Goal: Task Accomplishment & Management: Complete application form

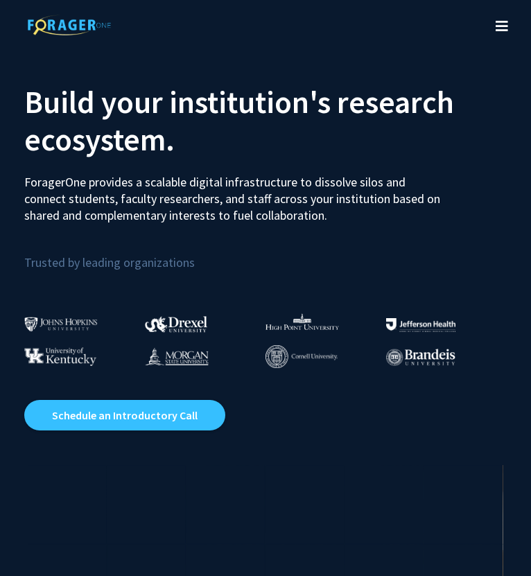
click at [492, 22] on button "Toggle navigation" at bounding box center [502, 26] width 31 height 55
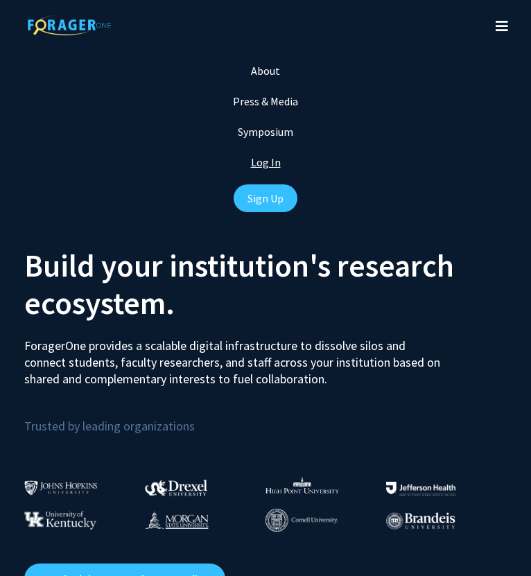
click at [268, 164] on link "Log In" at bounding box center [266, 162] width 30 height 14
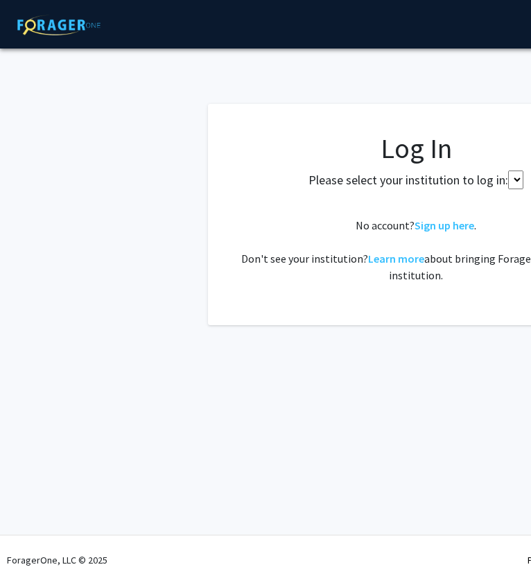
select select
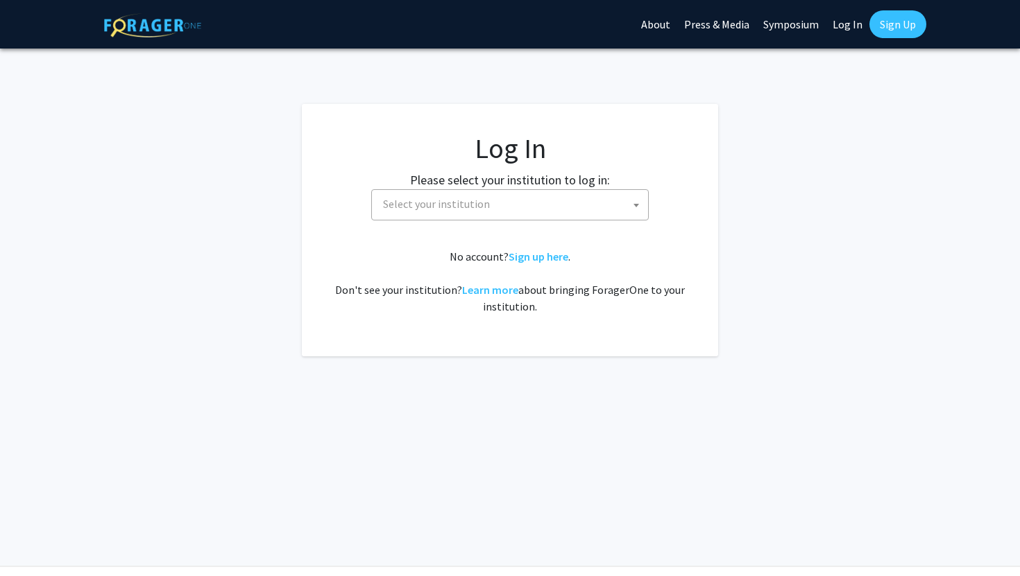
click at [529, 194] on span "Select your institution" at bounding box center [512, 204] width 271 height 28
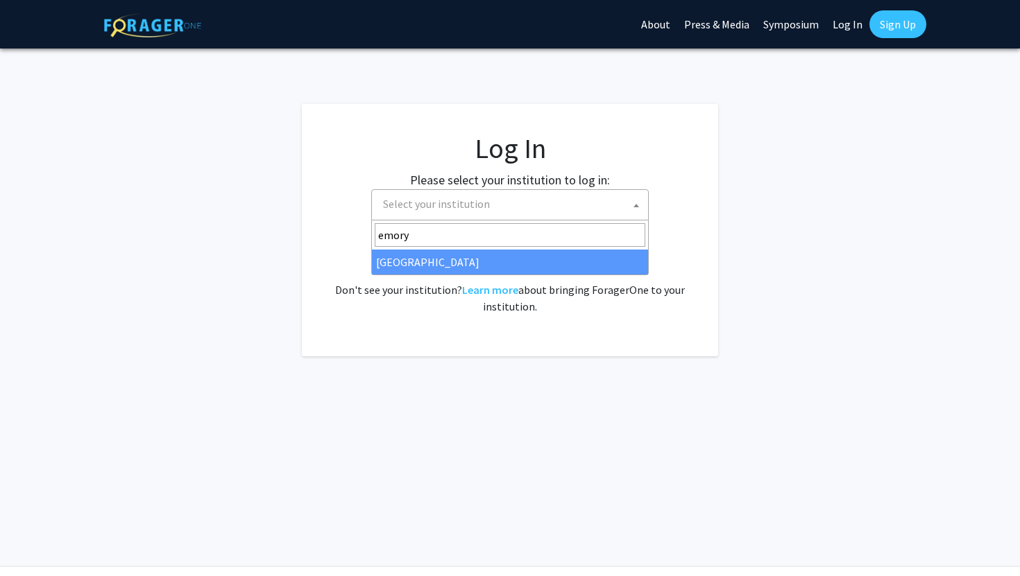
type input "emory"
select select "12"
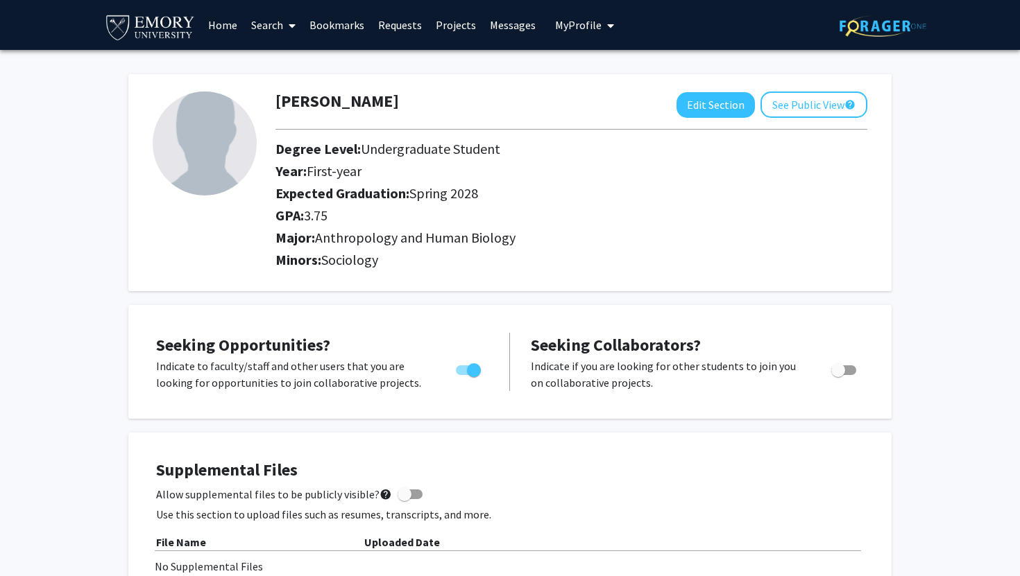
click at [277, 29] on link "Search" at bounding box center [273, 25] width 58 height 49
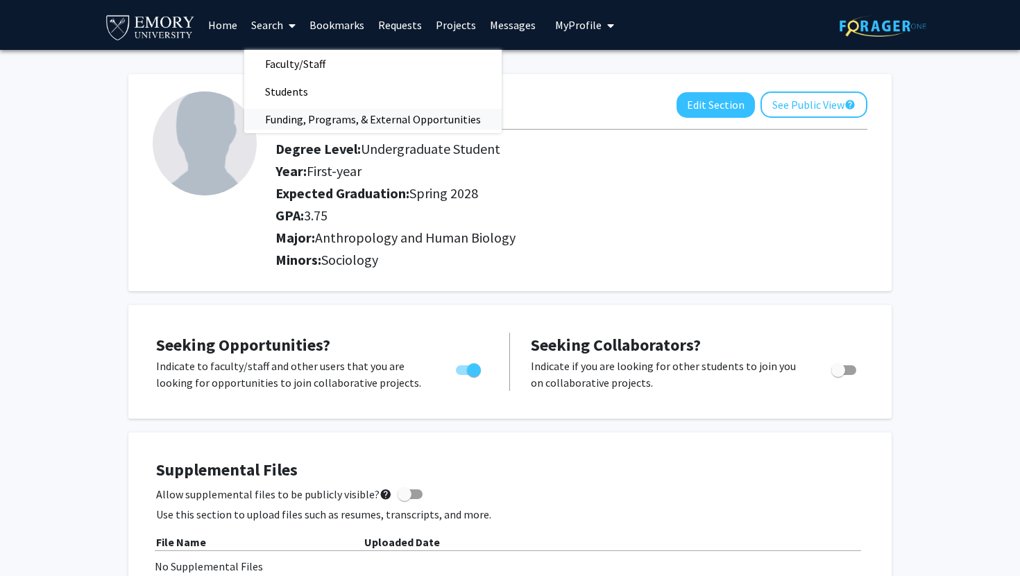
click at [394, 112] on span "Funding, Programs, & External Opportunities" at bounding box center [372, 119] width 257 height 28
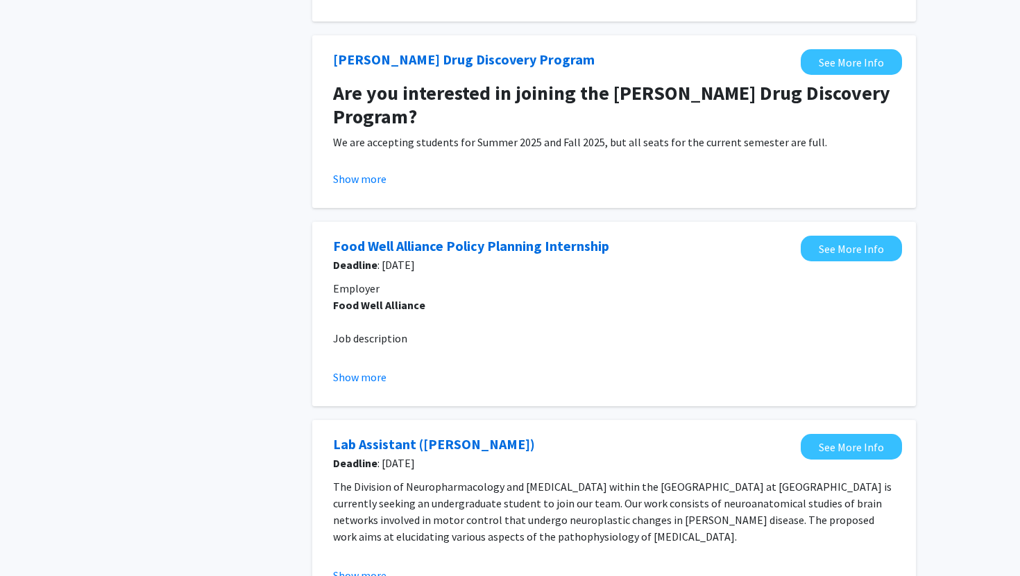
scroll to position [515, 0]
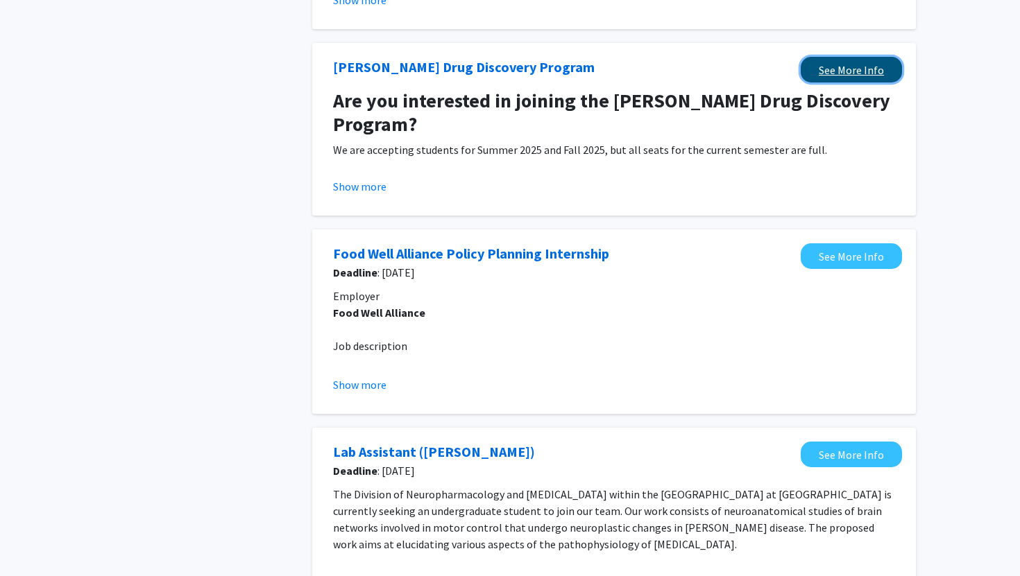
click at [828, 73] on link "See More Info" at bounding box center [850, 70] width 101 height 26
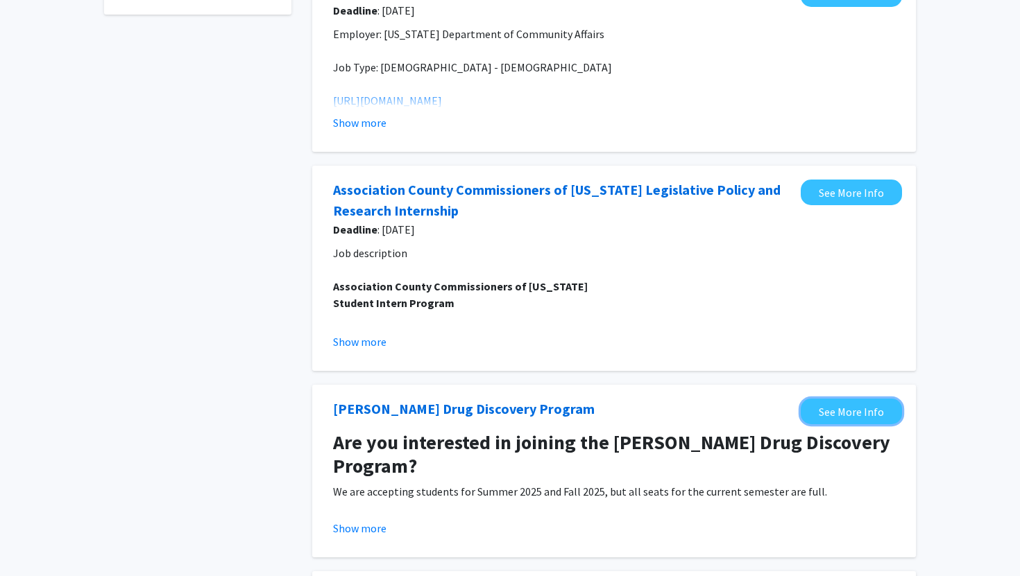
scroll to position [0, 0]
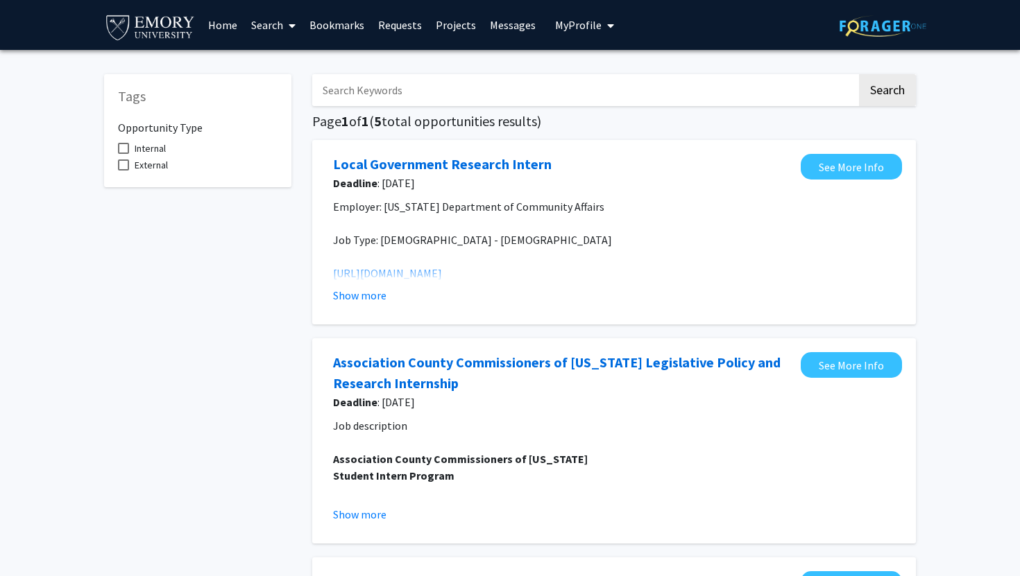
click at [465, 6] on link "Projects" at bounding box center [456, 25] width 54 height 49
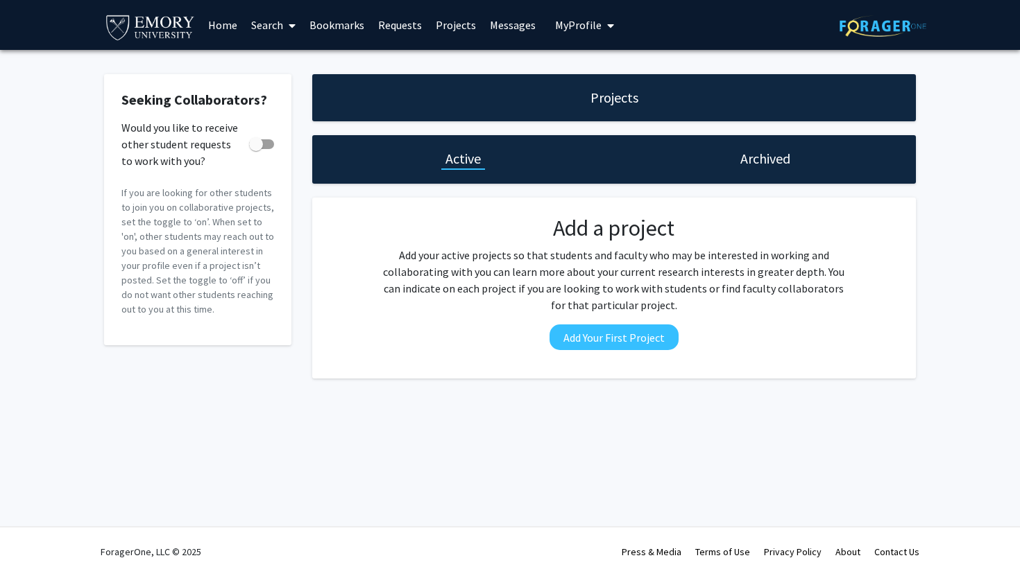
click at [224, 25] on link "Home" at bounding box center [222, 25] width 43 height 49
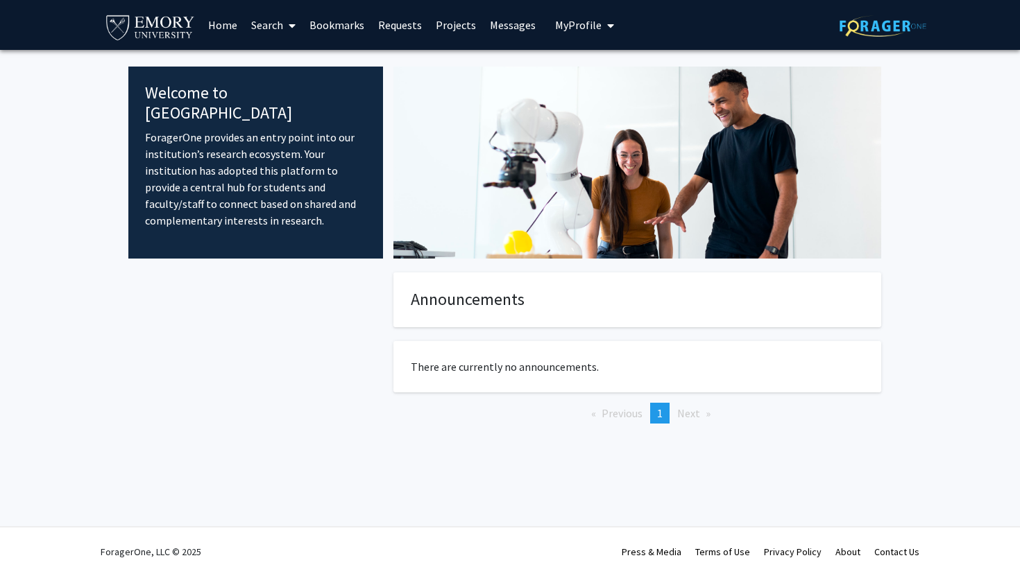
click at [272, 23] on link "Search" at bounding box center [273, 25] width 58 height 49
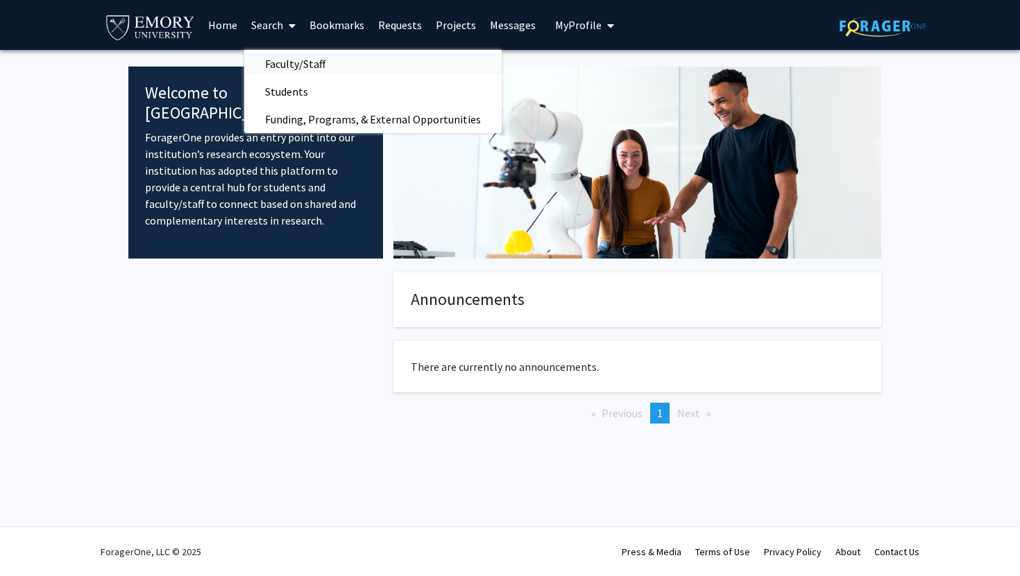
click at [292, 60] on span "Faculty/Staff" at bounding box center [295, 64] width 102 height 28
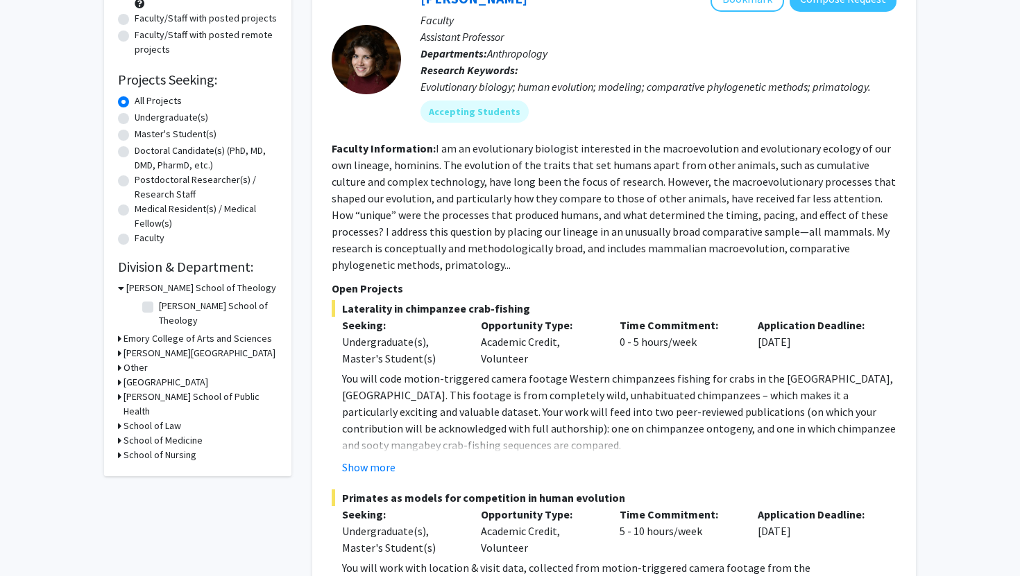
scroll to position [170, 0]
click at [121, 388] on icon at bounding box center [119, 395] width 3 height 15
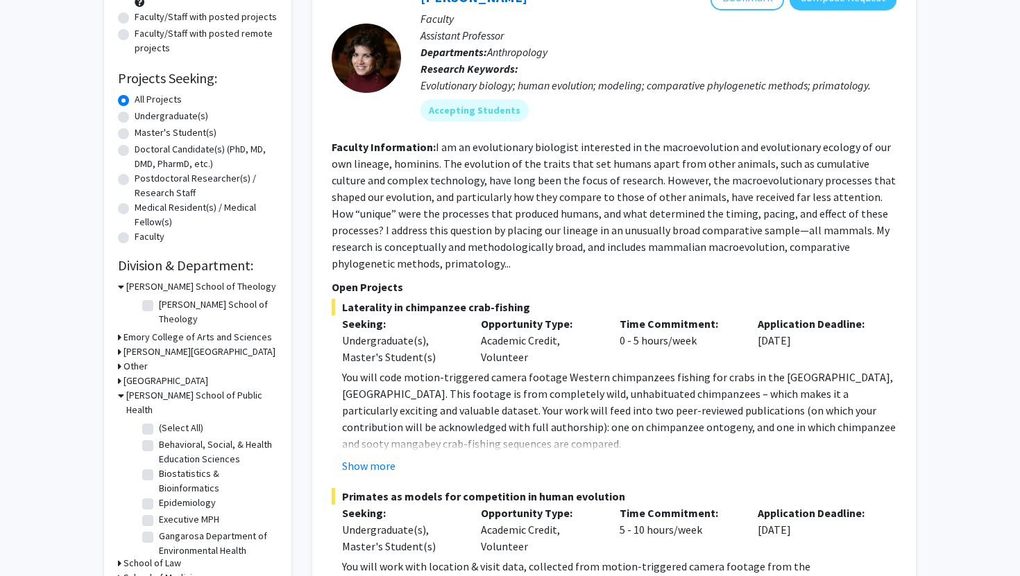
click at [147, 421] on fg-checkbox "(Select All) (Select All)" at bounding box center [208, 429] width 132 height 17
click at [159, 421] on label "(Select All)" at bounding box center [181, 428] width 44 height 15
click at [159, 421] on input "(Select All)" at bounding box center [163, 425] width 9 height 9
checkbox input "true"
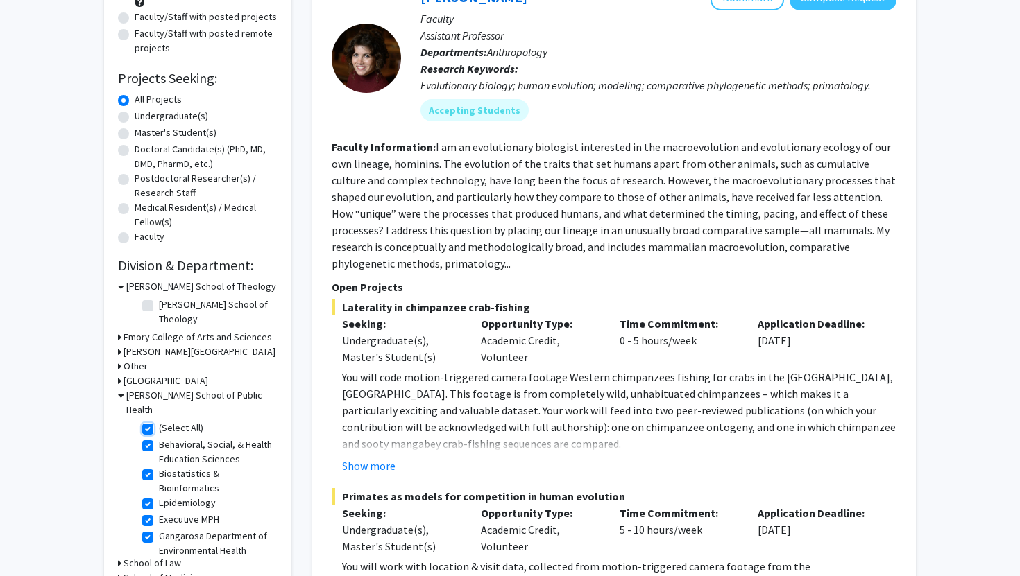
checkbox input "true"
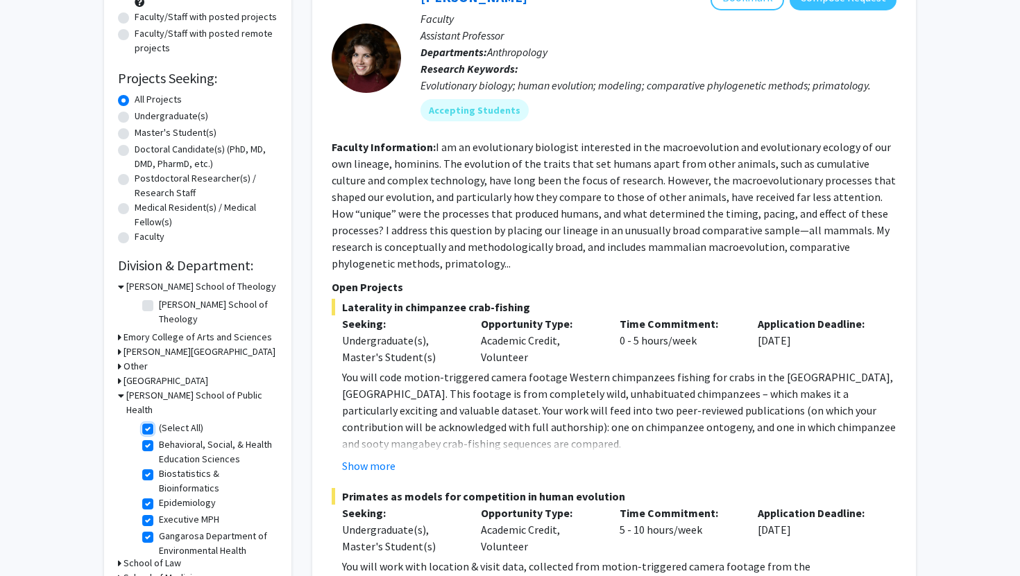
checkbox input "true"
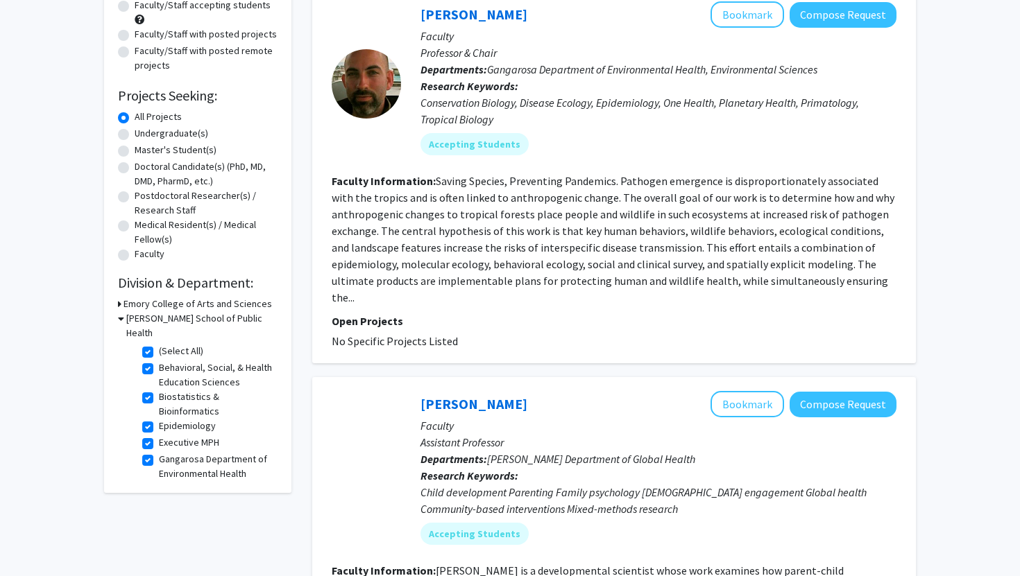
scroll to position [187, 0]
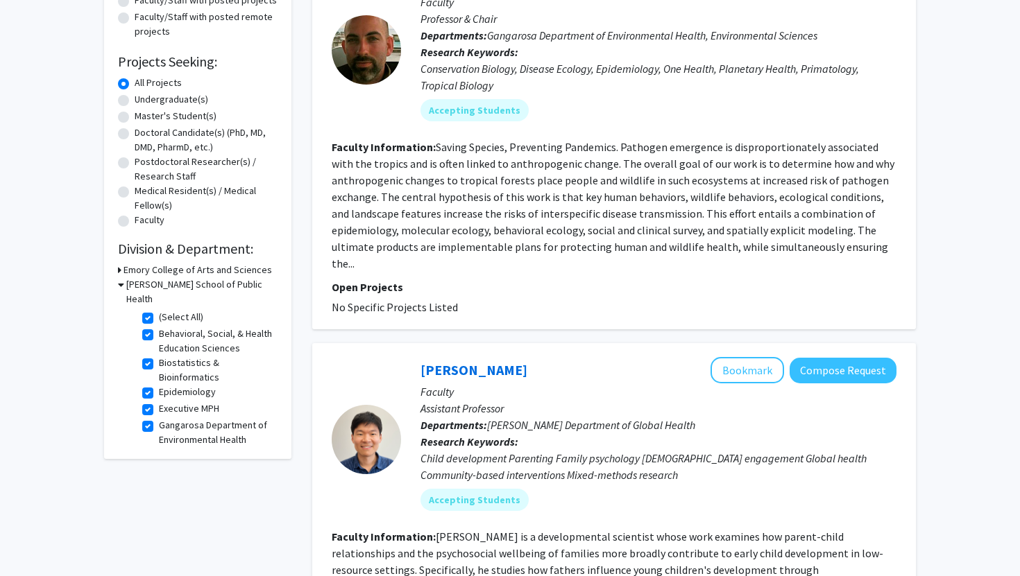
click at [159, 418] on label "Gangarosa Department of Environmental Health" at bounding box center [216, 432] width 115 height 29
click at [159, 418] on input "Gangarosa Department of Environmental Health" at bounding box center [163, 422] width 9 height 9
checkbox input "false"
checkbox input "true"
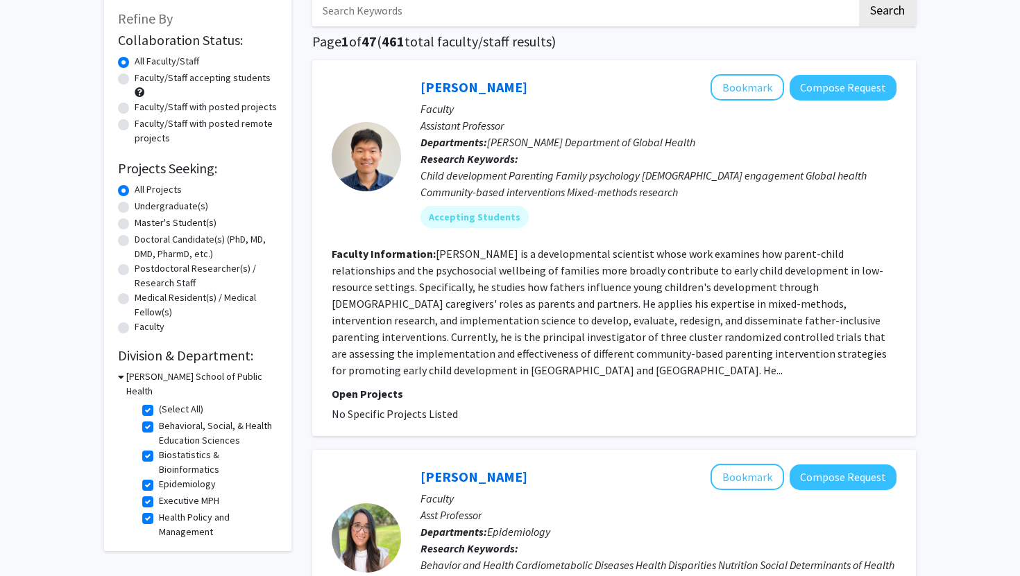
scroll to position [95, 0]
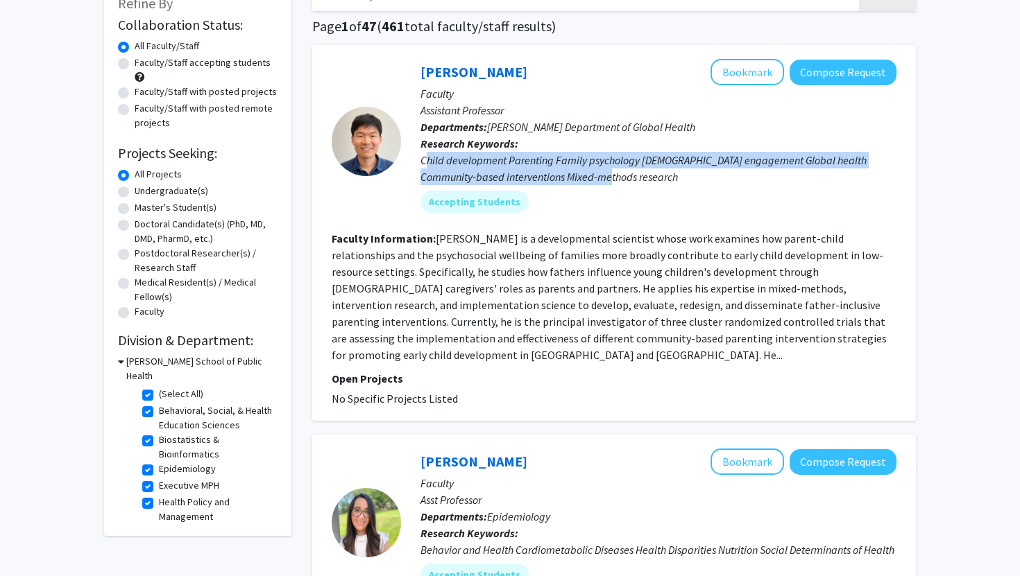
drag, startPoint x: 425, startPoint y: 155, endPoint x: 593, endPoint y: 171, distance: 169.3
click at [596, 171] on div "Child development Parenting Family psychology Male engagement Global health Com…" at bounding box center [658, 168] width 476 height 33
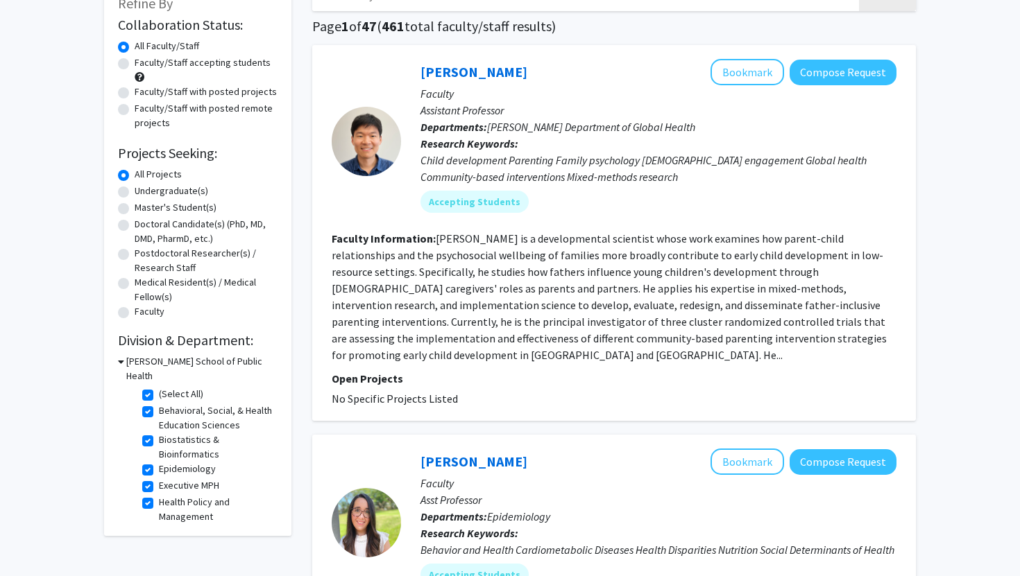
click at [593, 259] on fg-read-more "Joshua Jeong is a developmental scientist whose work examines how parent-child …" at bounding box center [609, 297] width 555 height 130
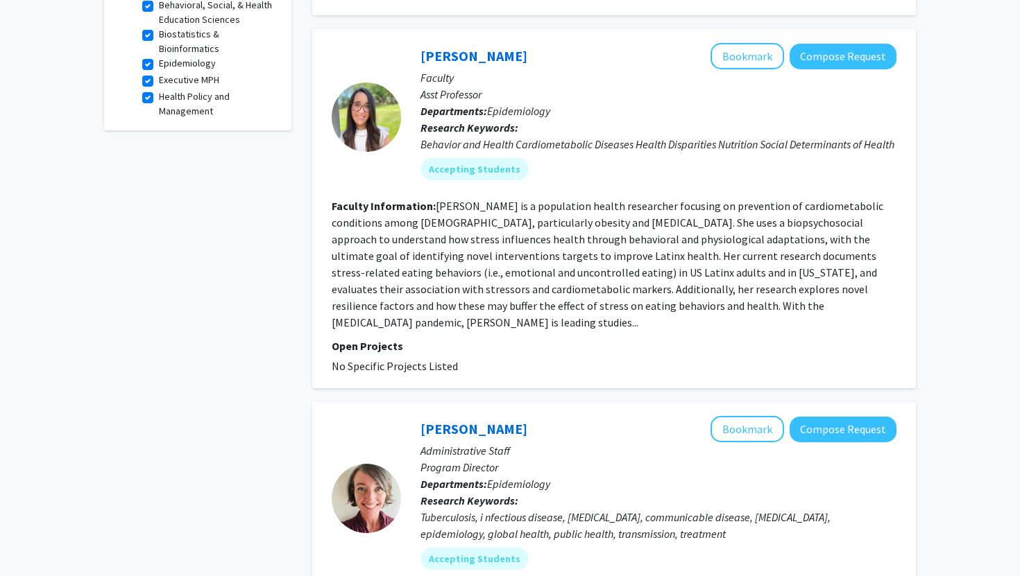
scroll to position [502, 0]
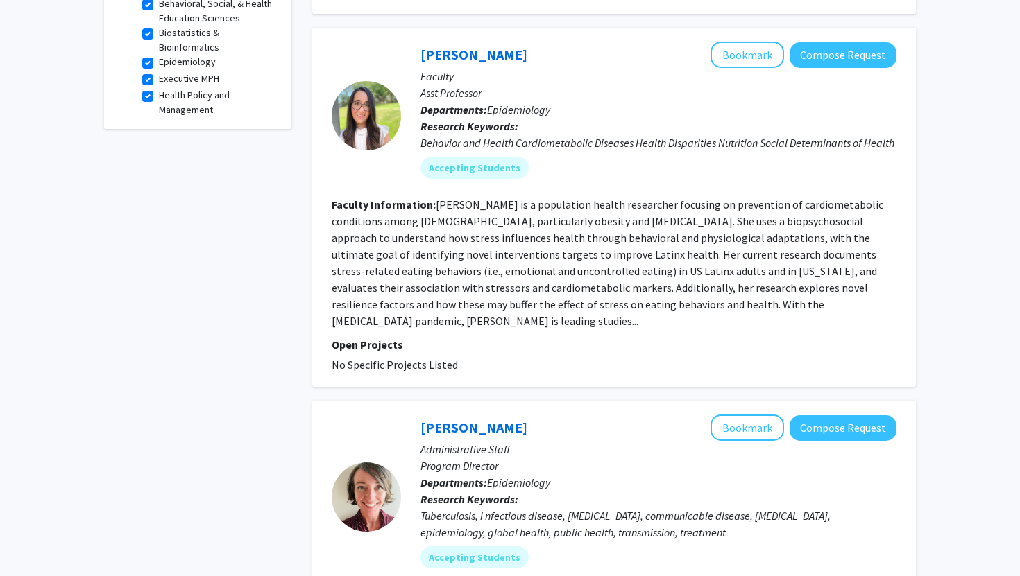
click at [593, 259] on fg-read-more "Dr. López-Cepero is a population health researcher focusing on prevention of ca…" at bounding box center [607, 263] width 551 height 130
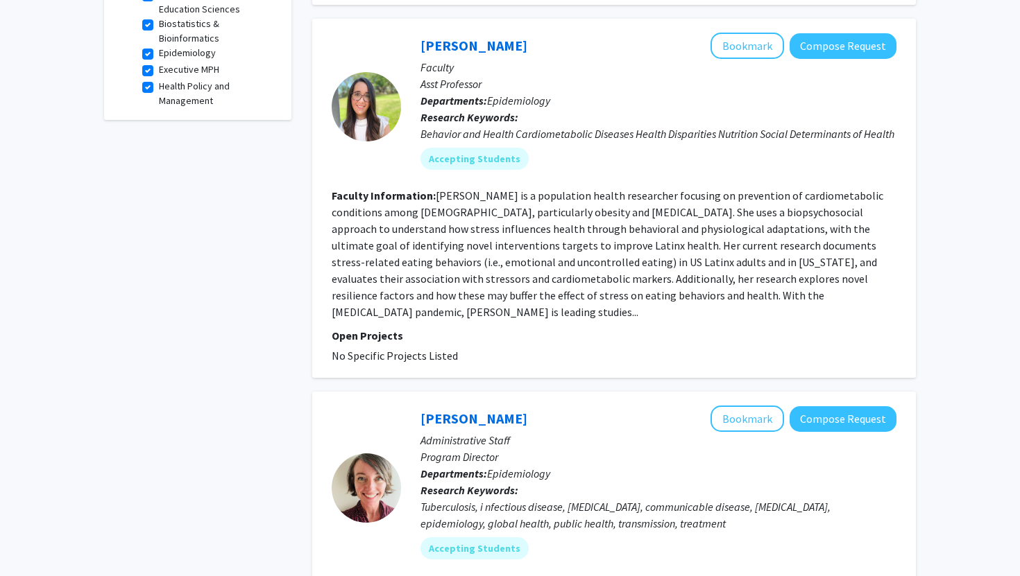
click at [597, 250] on fg-read-more "Dr. López-Cepero is a population health researcher focusing on prevention of ca…" at bounding box center [607, 254] width 551 height 130
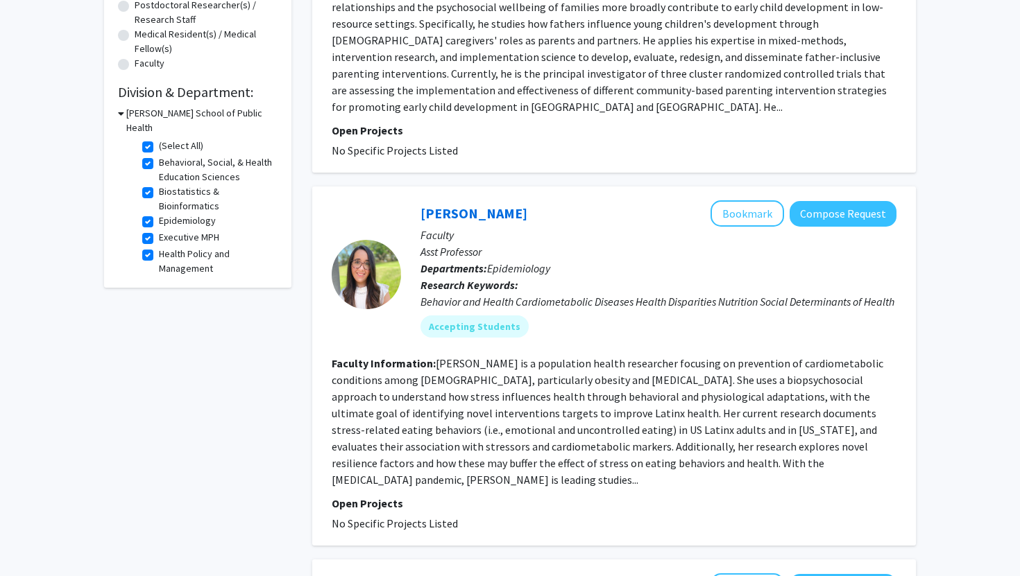
scroll to position [345, 0]
click at [850, 225] on p "Faculty" at bounding box center [658, 233] width 476 height 17
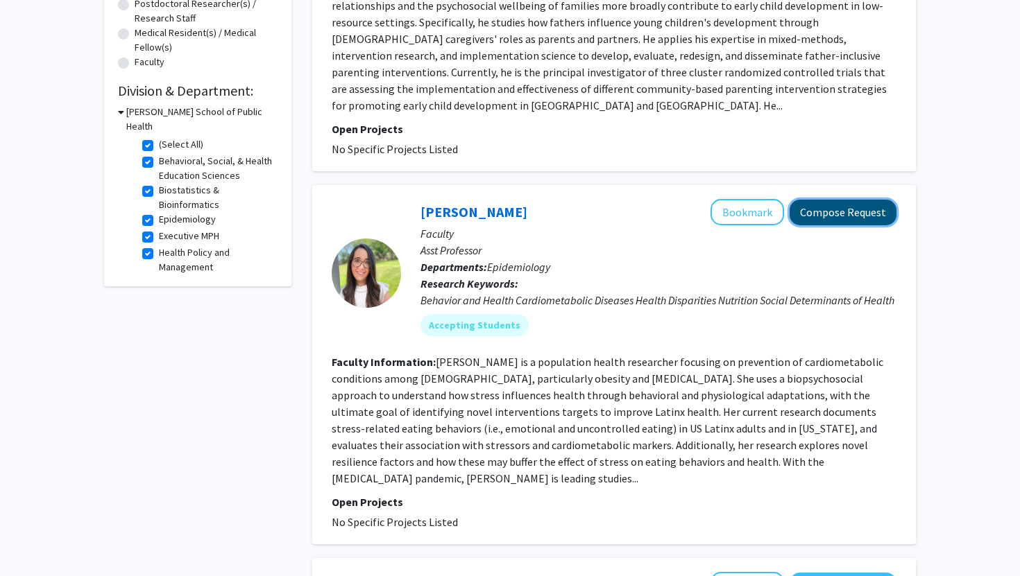
click at [849, 200] on button "Compose Request" at bounding box center [842, 213] width 107 height 26
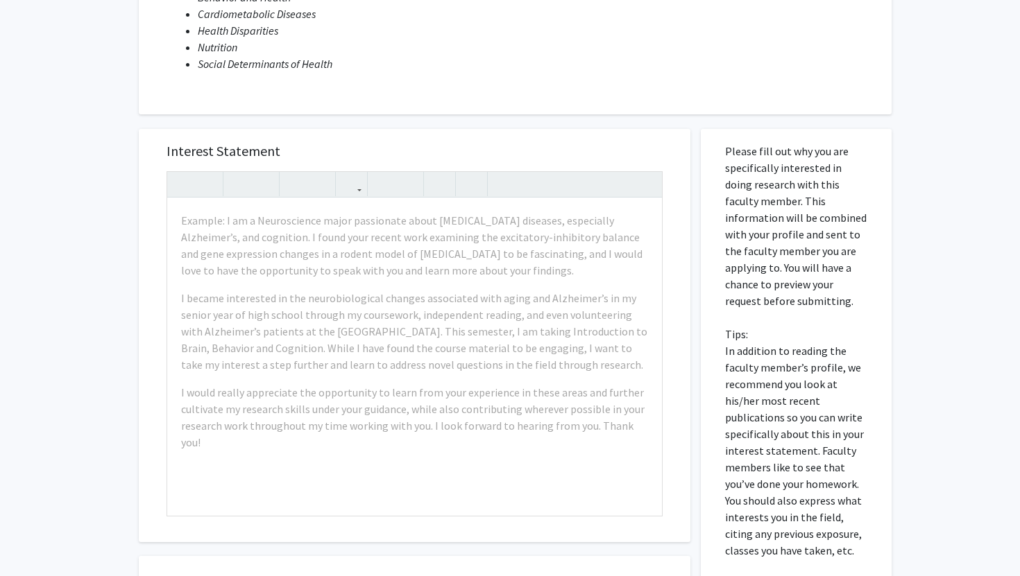
scroll to position [232, 0]
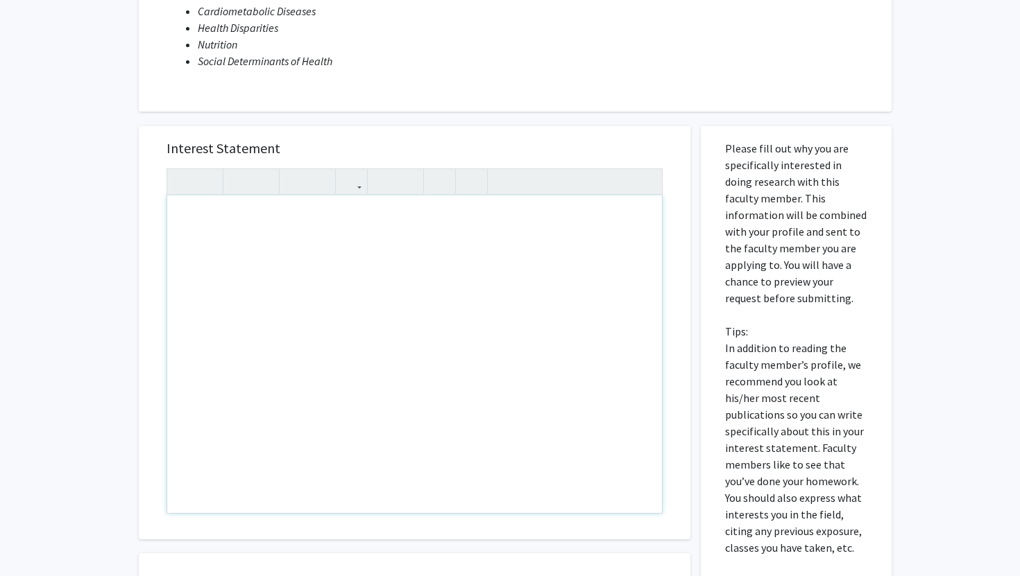
click at [542, 313] on div "Note to users with screen readers: Please press Alt+0 or Option+0 to deactivate…" at bounding box center [414, 355] width 495 height 318
click at [721, 175] on div "Please fill out why you are specifically interested in doing research with this…" at bounding box center [796, 432] width 170 height 613
click at [440, 261] on div "Note to users with screen readers: Please press Alt+0 or Option+0 to deactivate…" at bounding box center [414, 355] width 495 height 318
paste div "Note to users with screen readers: Please press Alt+0 or Option+0 to deactivate…"
type textarea "<p>Dear Ms. Shallenberger,</p>&nbsp;<p>My name is Maria Jose Silva, and I am a …"
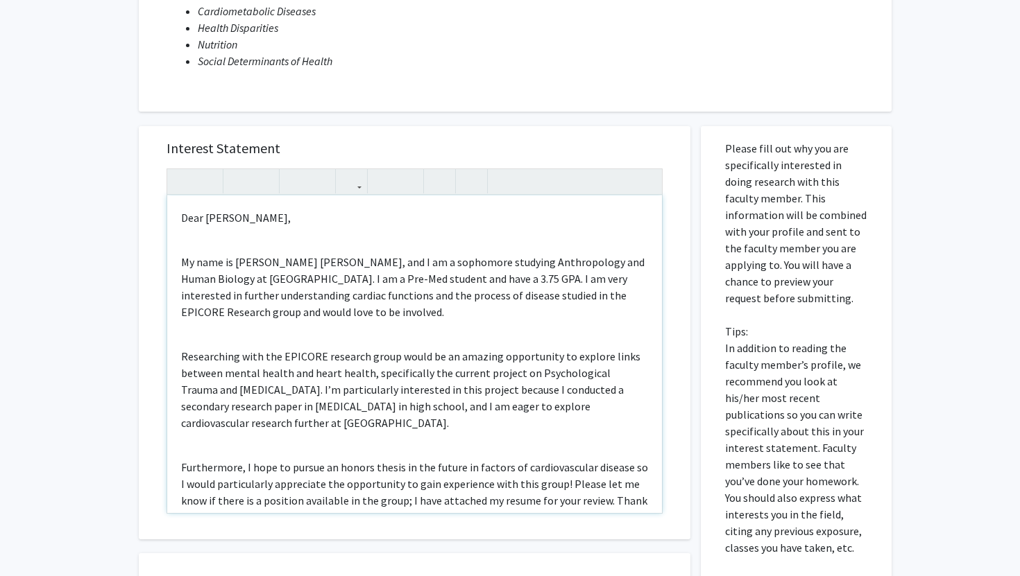
click at [208, 234] on div "Dear Ms. Shallenberger, My name is Maria Jose Silva, and I am a sophomore study…" at bounding box center [414, 355] width 495 height 318
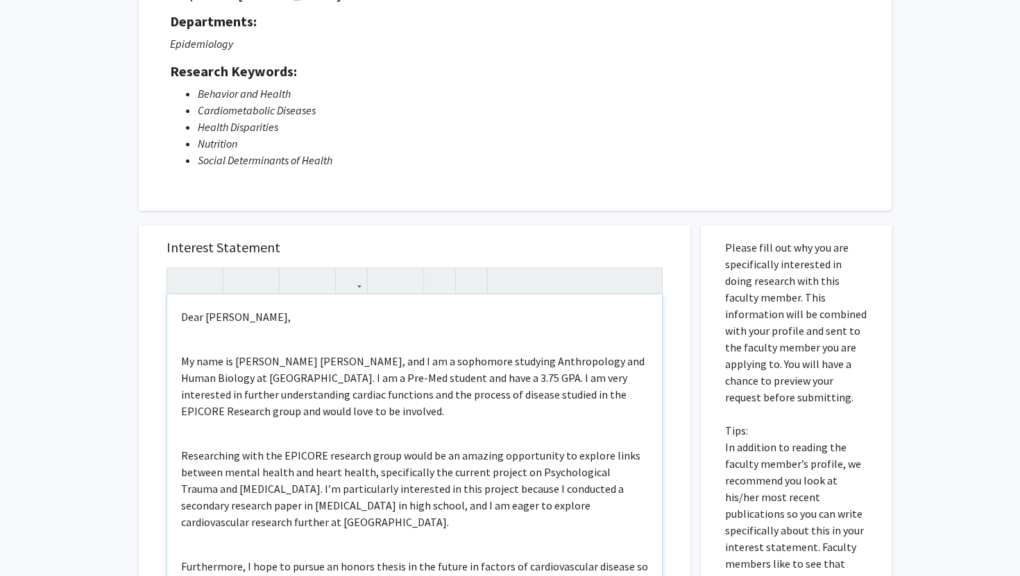
scroll to position [153, 0]
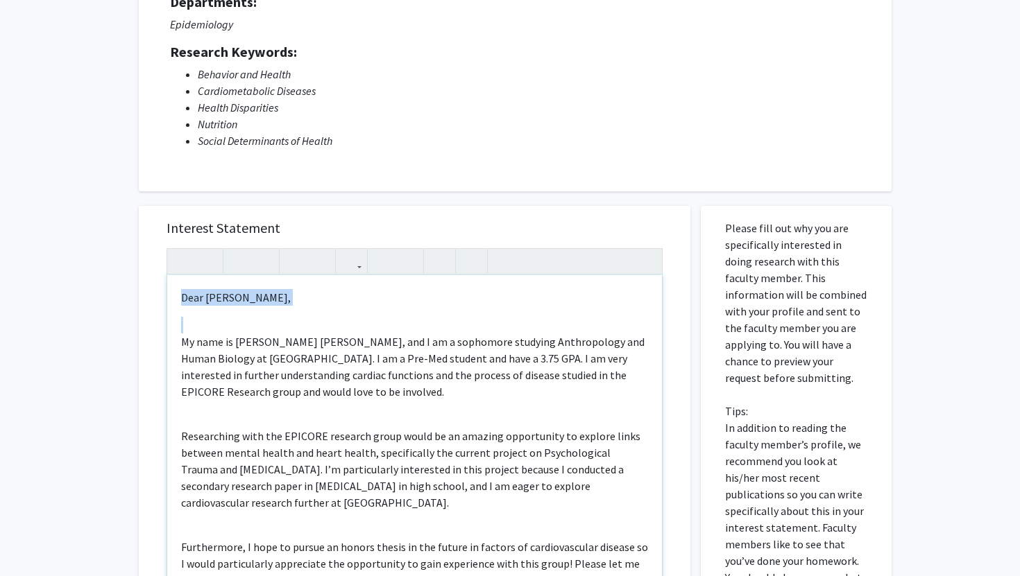
drag, startPoint x: 189, startPoint y: 325, endPoint x: 169, endPoint y: 295, distance: 36.0
click at [169, 295] on div "Dear Ms. Shallenberger, My name is Maria Jose Silva, and I am a sophomore study…" at bounding box center [414, 434] width 495 height 318
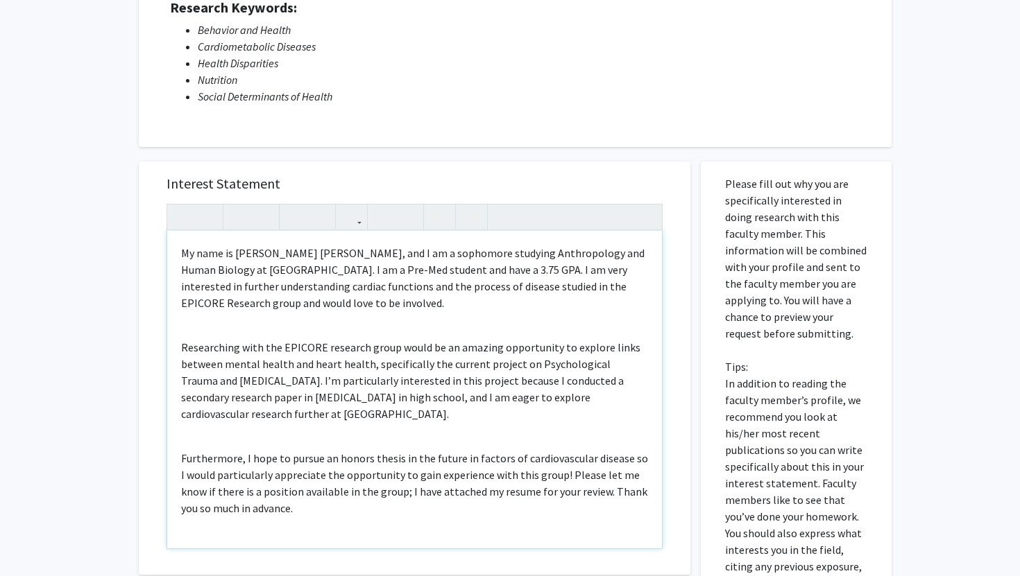
scroll to position [190, 0]
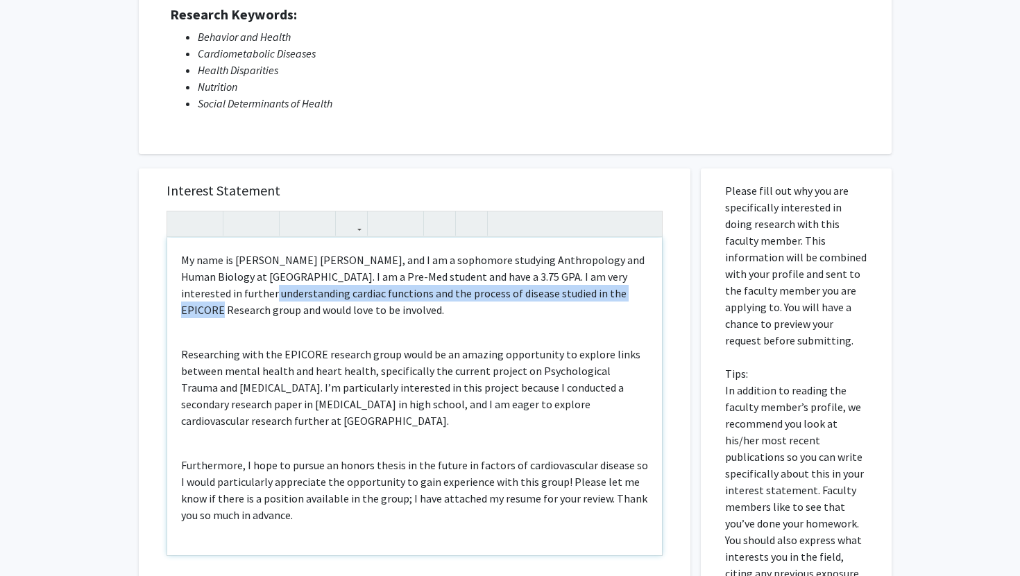
drag, startPoint x: 252, startPoint y: 293, endPoint x: 635, endPoint y: 295, distance: 382.9
click at [635, 295] on span "My name is Maria Jose Silva, and I am a sophomore studying Anthropology and Hum…" at bounding box center [412, 285] width 463 height 64
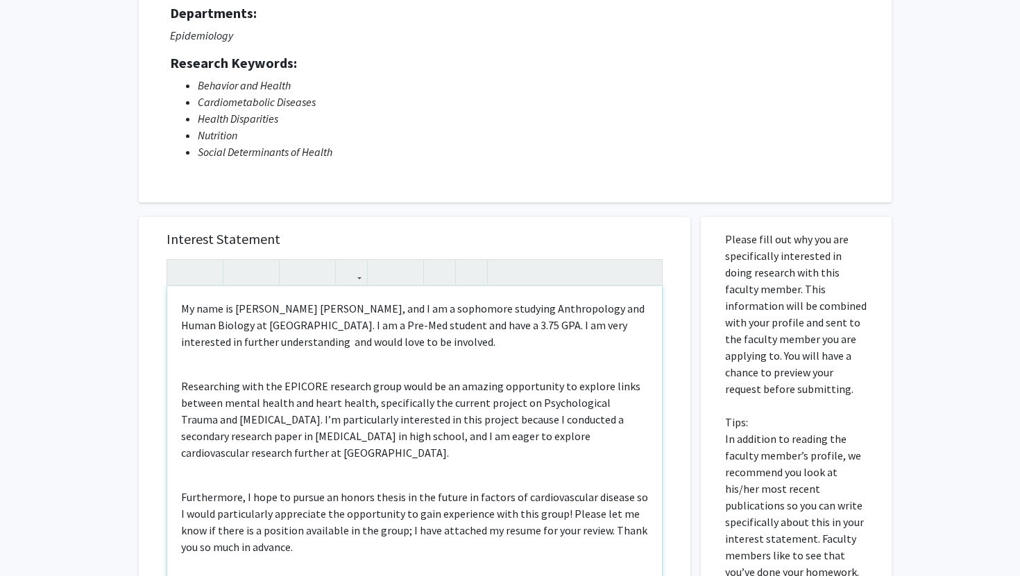
scroll to position [0, 0]
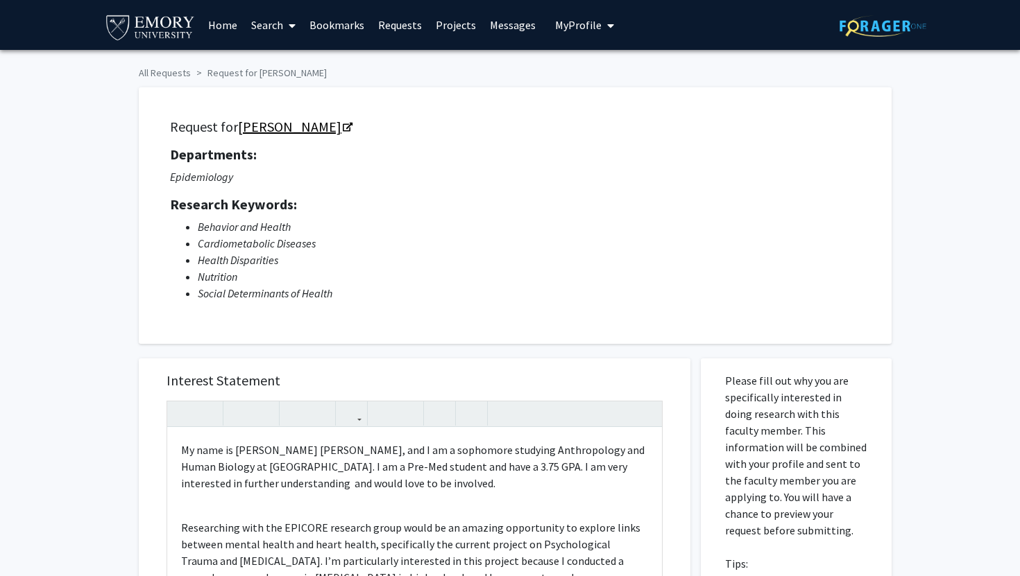
click at [351, 127] on link "Andrea Lopez-Cepero" at bounding box center [294, 126] width 113 height 17
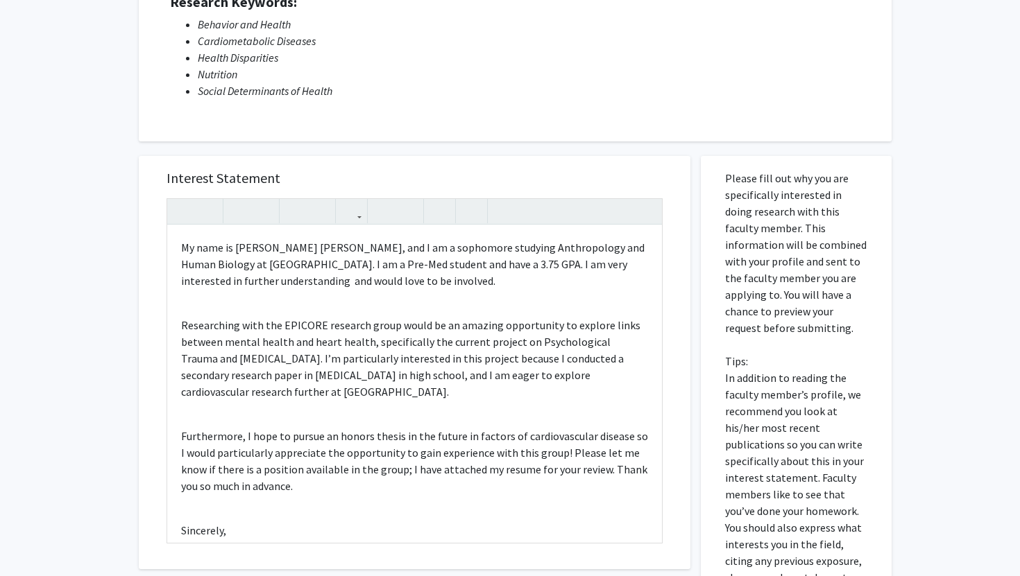
scroll to position [230, 0]
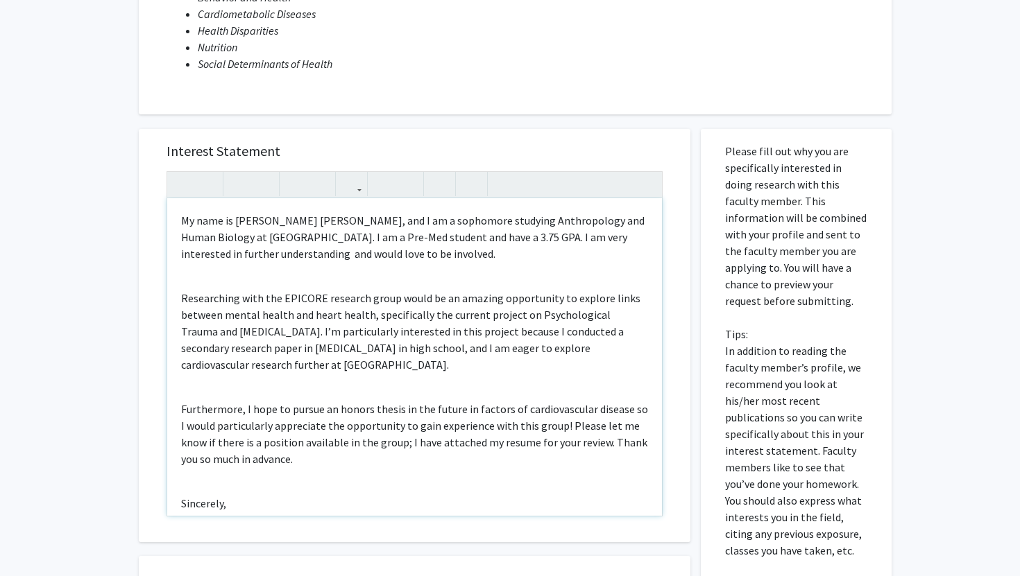
click at [250, 257] on span "My name is Maria Jose Silva, and I am a sophomore studying Anthropology and Hum…" at bounding box center [412, 237] width 463 height 47
type textarea "<p><span style="font-size: 1rem;">My name is Maria Jose Silva, and I am a sopho…"
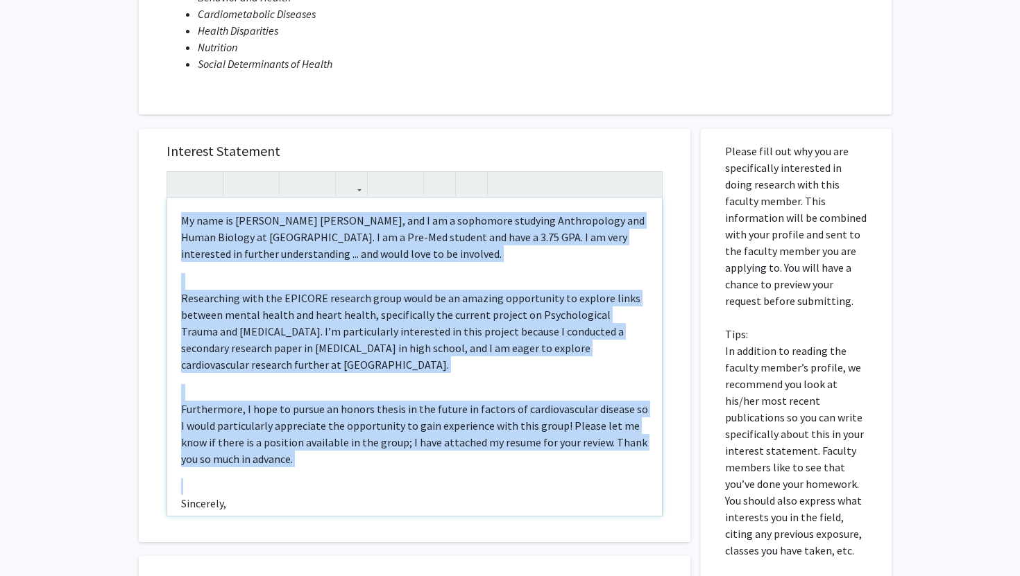
drag, startPoint x: 176, startPoint y: 218, endPoint x: 282, endPoint y: 487, distance: 289.3
click at [282, 487] on div "My name is Maria Jose Silva, and I am a sophomore studying Anthropology and Hum…" at bounding box center [414, 357] width 495 height 318
copy div "My name is Maria Jose Silva, and I am a sophomore studying Anthropology and Hum…"
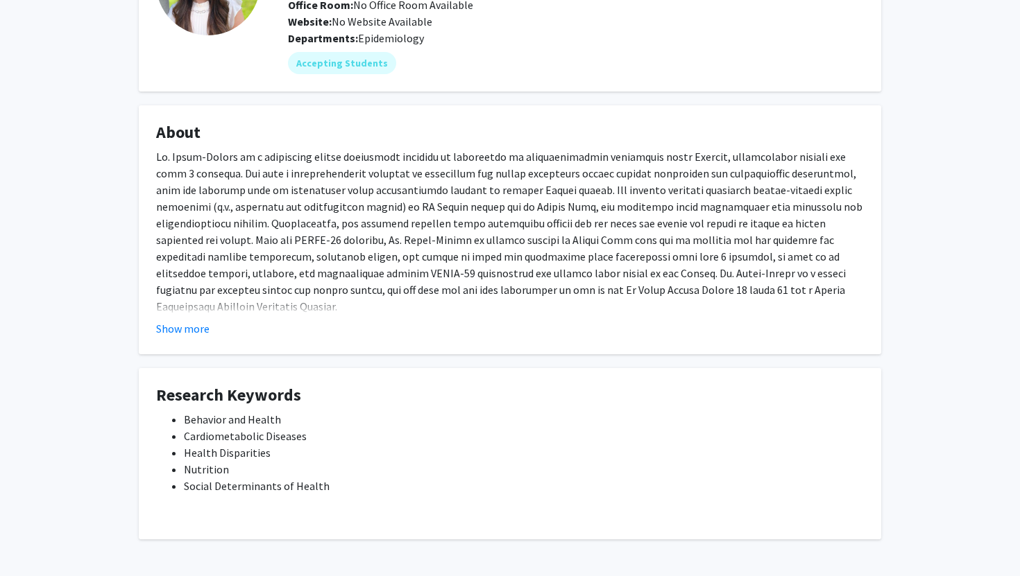
scroll to position [152, 0]
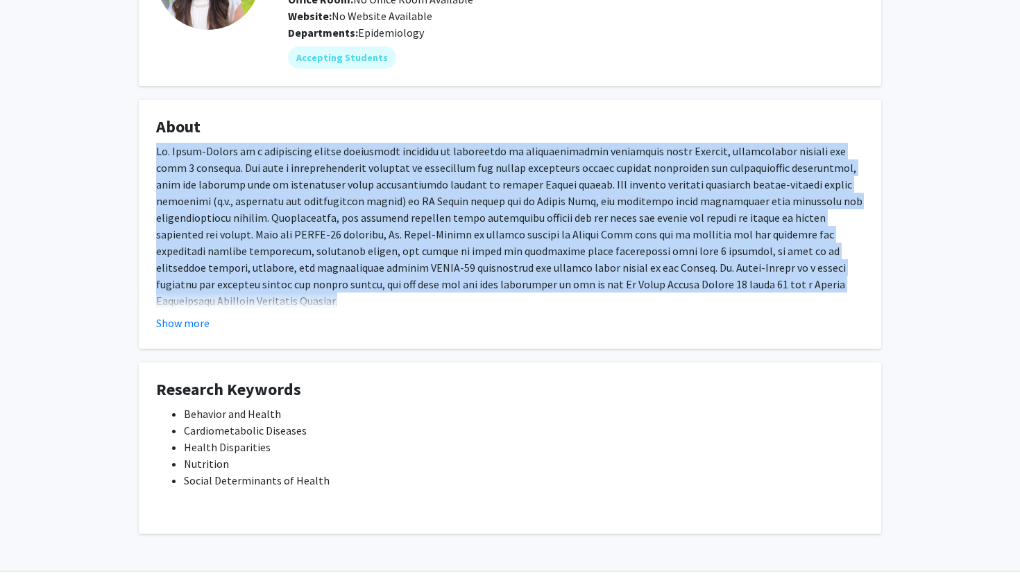
drag, startPoint x: 156, startPoint y: 149, endPoint x: 722, endPoint y: 284, distance: 581.8
click at [722, 284] on div at bounding box center [510, 240] width 708 height 194
copy div "Dr. López-Cepero is a population health researcher focusing on prevention of ca…"
